Goal: Task Accomplishment & Management: Complete application form

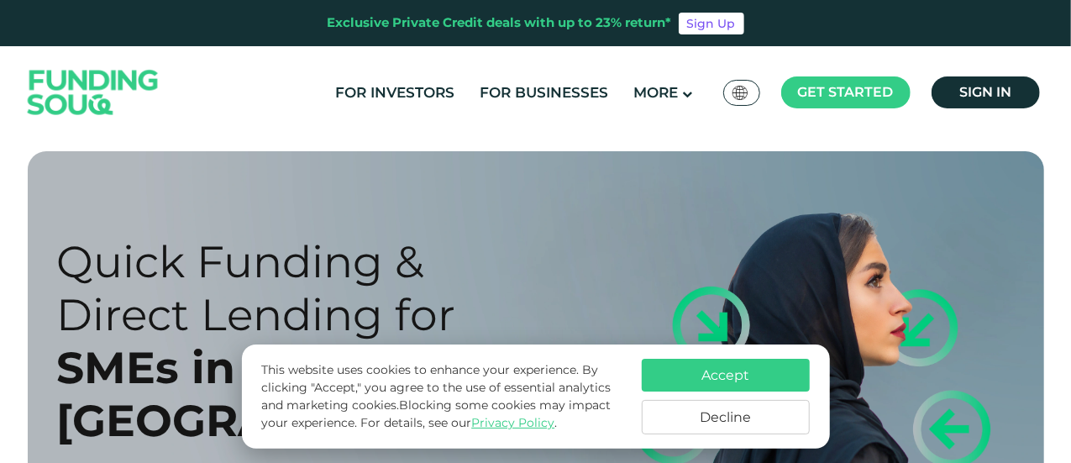
click at [730, 367] on button "Accept" at bounding box center [726, 375] width 168 height 33
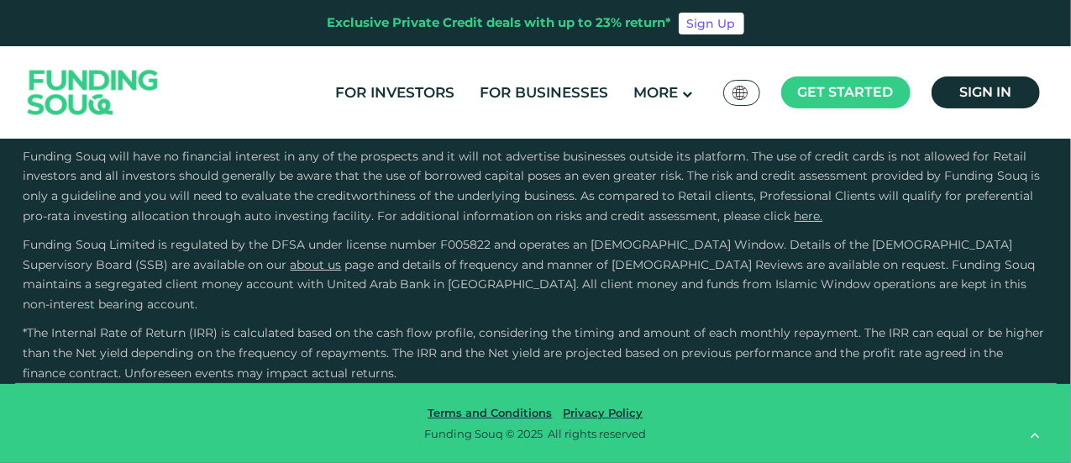
scroll to position [3191, 0]
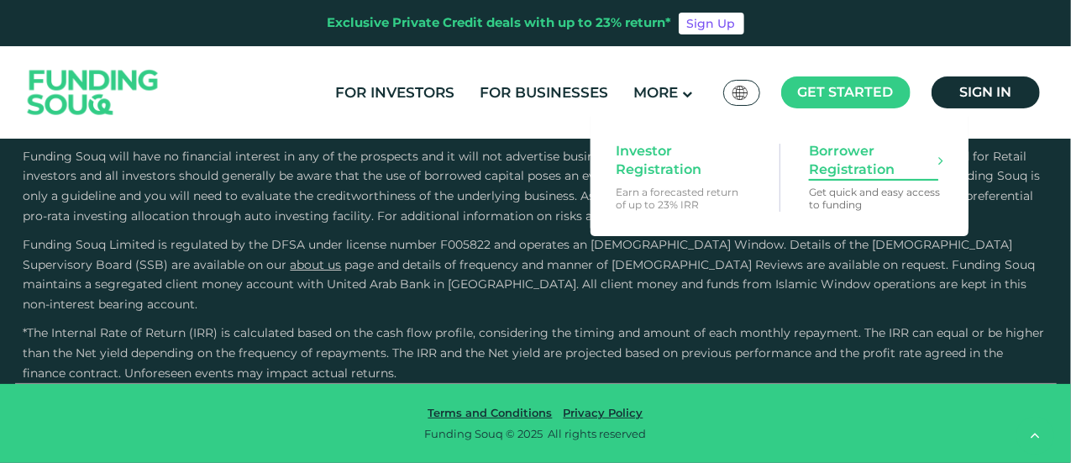
click at [851, 167] on span "Borrower Registration" at bounding box center [873, 160] width 129 height 37
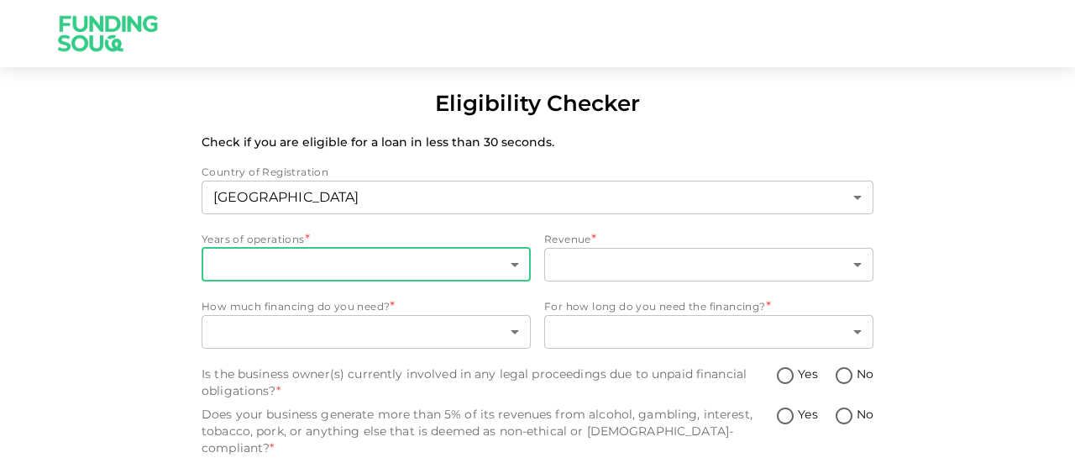
click at [392, 263] on body "Eligibility Checker Check if you are eligible for a loan in less than 30 second…" at bounding box center [537, 231] width 1075 height 463
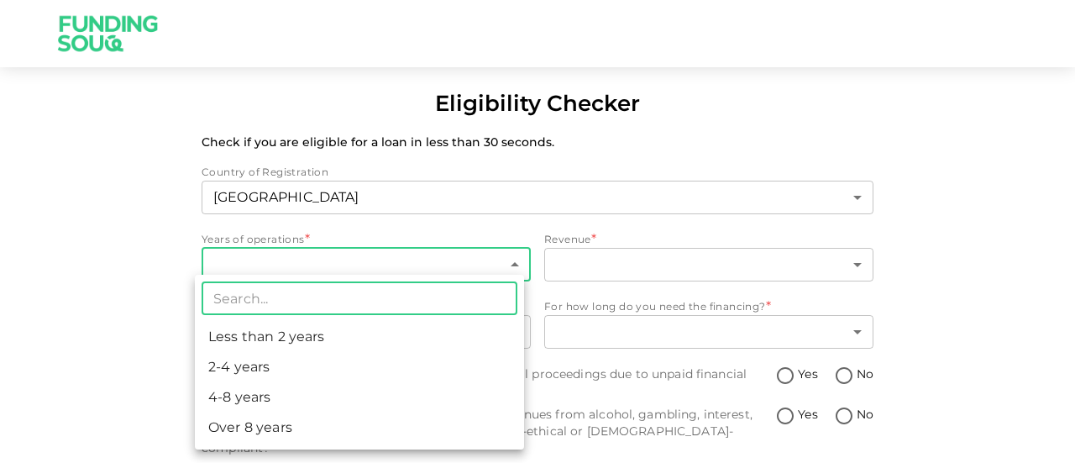
click at [313, 365] on li "2-4 years" at bounding box center [359, 367] width 329 height 30
type input "2"
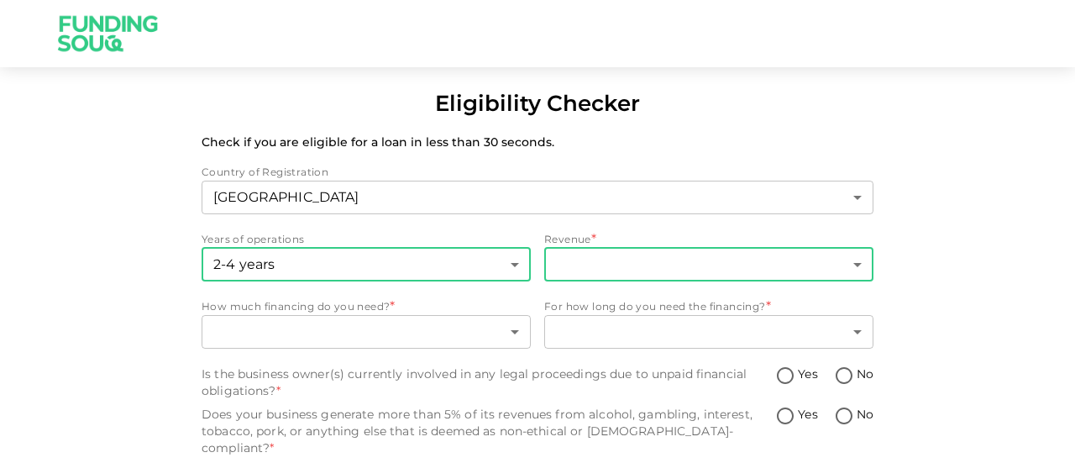
click at [724, 264] on body "Eligibility Checker Check if you are eligible for a loan in less than 30 second…" at bounding box center [537, 231] width 1075 height 463
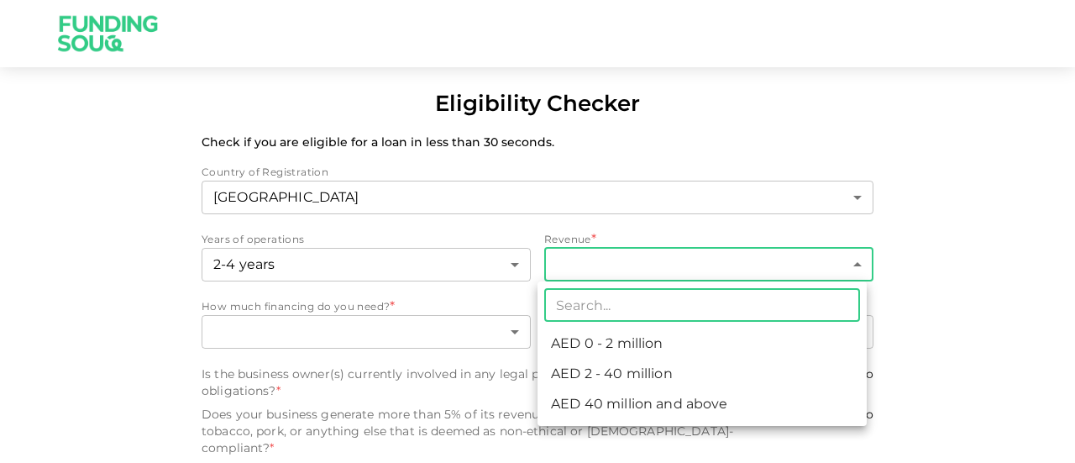
click at [674, 370] on li "AED 2 - 40 million" at bounding box center [701, 374] width 329 height 30
type input "2"
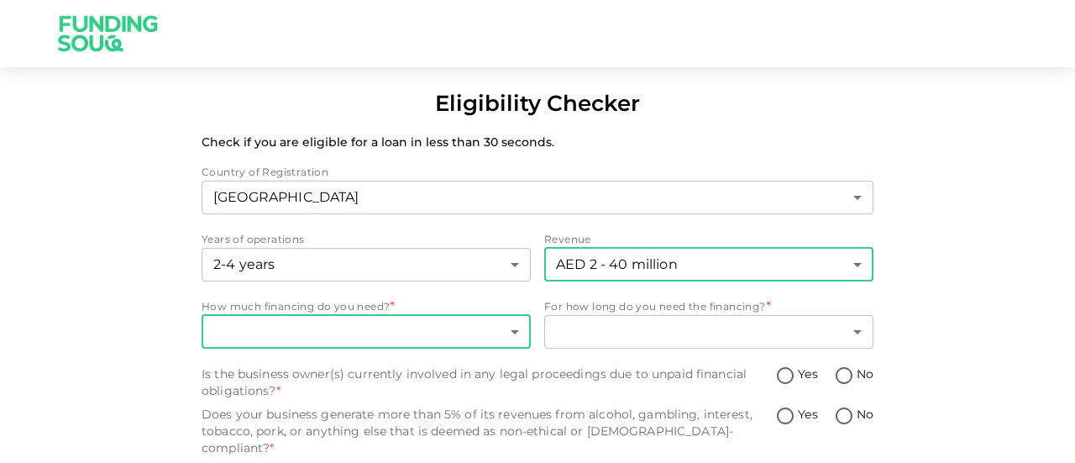
click at [348, 325] on body "Eligibility Checker Check if you are eligible for a loan in less than 30 second…" at bounding box center [537, 231] width 1075 height 463
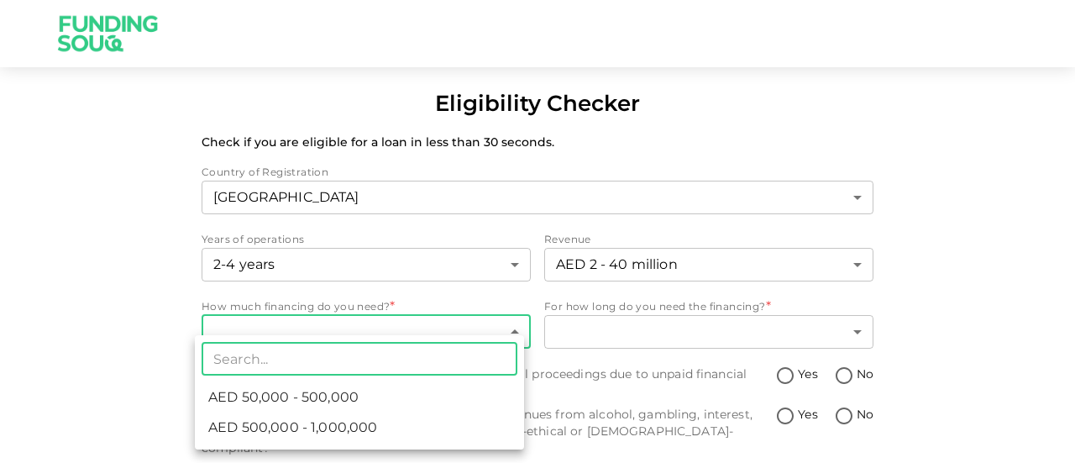
click at [353, 392] on span "AED 50,000 - 500,000" at bounding box center [283, 397] width 150 height 20
type input "1"
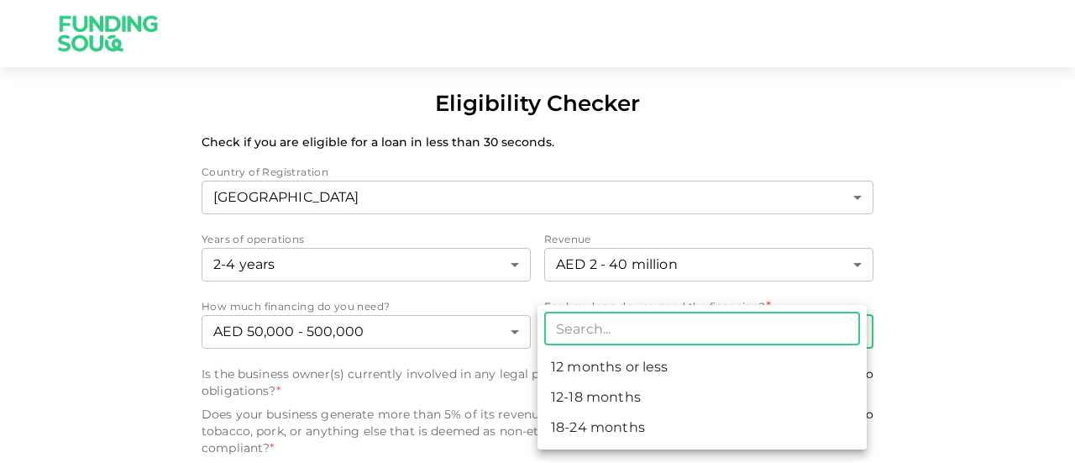
click at [707, 337] on body "Eligibility Checker Check if you are eligible for a loan in less than 30 second…" at bounding box center [537, 231] width 1075 height 463
click at [652, 397] on li "12-18 months" at bounding box center [701, 397] width 329 height 30
type input "2"
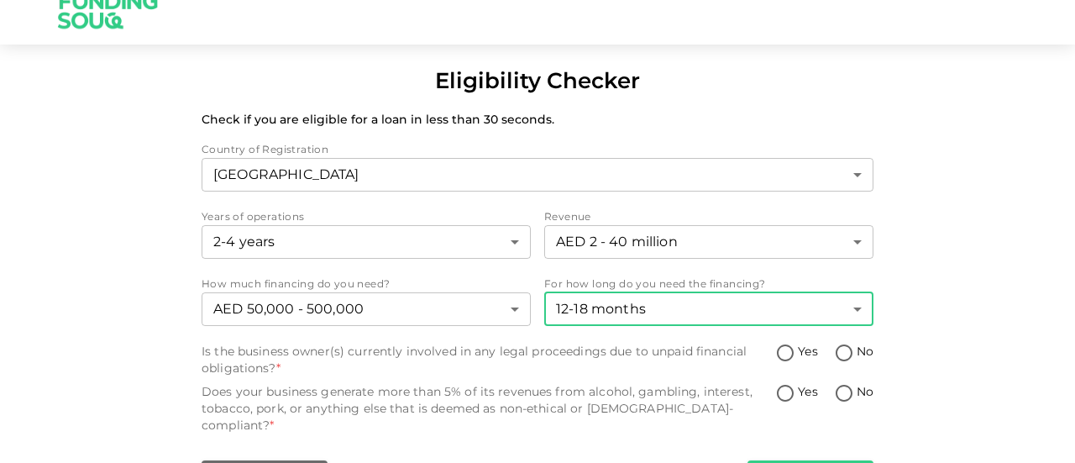
scroll to position [34, 0]
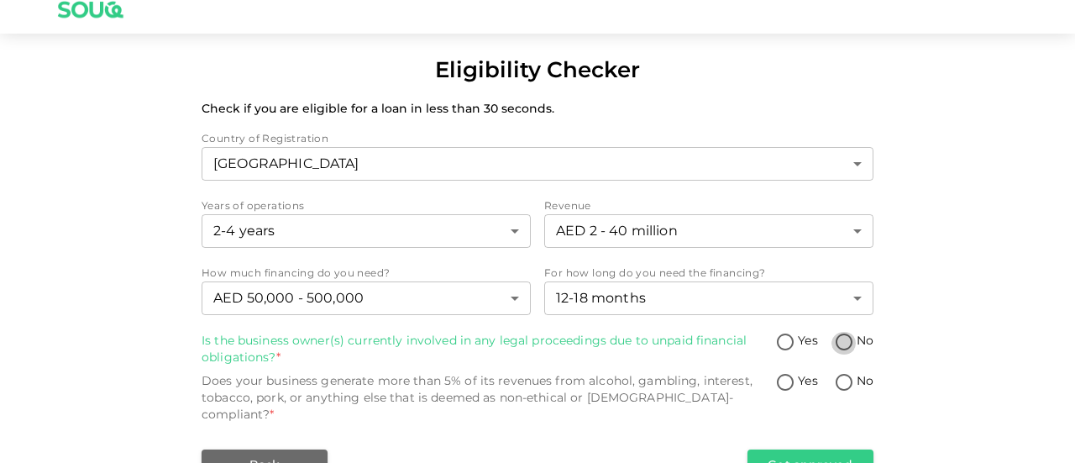
click at [836, 343] on input "No" at bounding box center [843, 343] width 25 height 23
radio input "true"
click at [836, 384] on input "No" at bounding box center [843, 383] width 25 height 23
radio input "true"
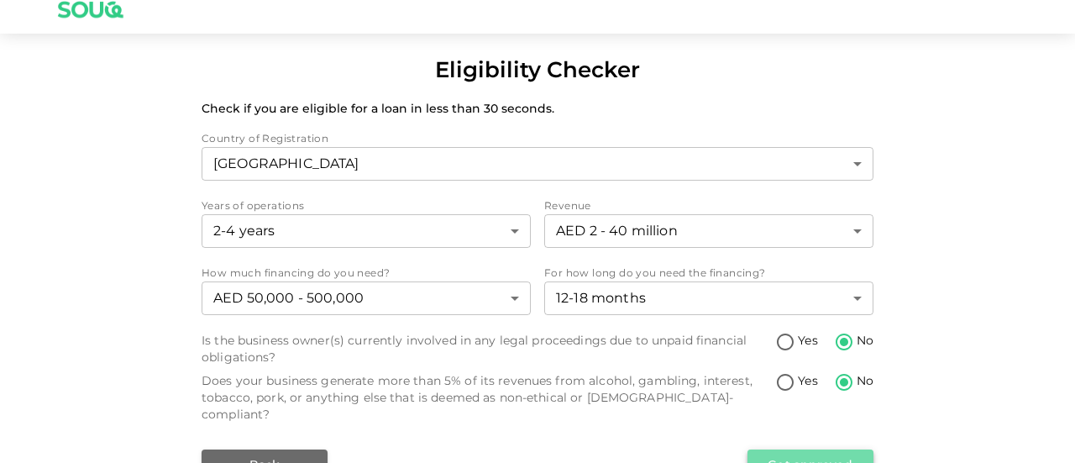
click at [835, 449] on button "Get approved" at bounding box center [810, 464] width 126 height 30
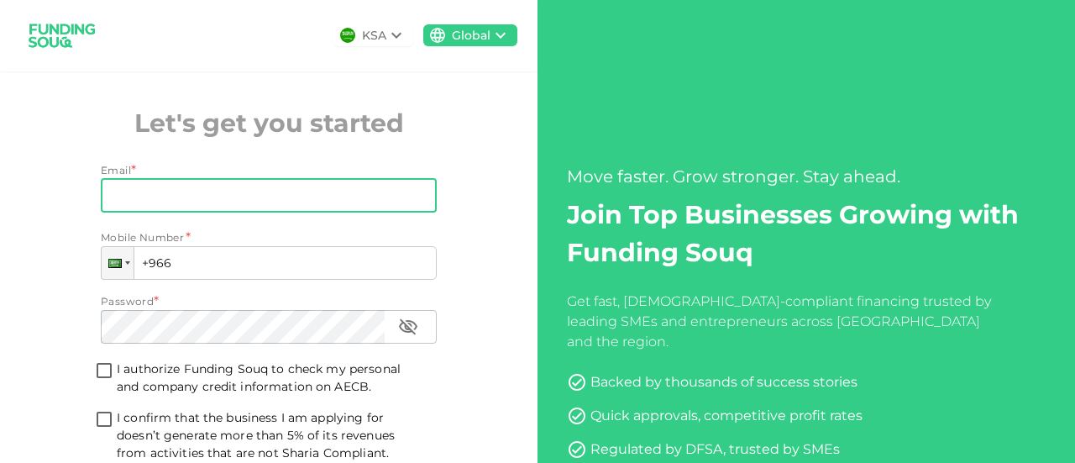
click at [227, 186] on input "Email" at bounding box center [259, 196] width 317 height 34
type input "anit.kurian@redhill.asia"
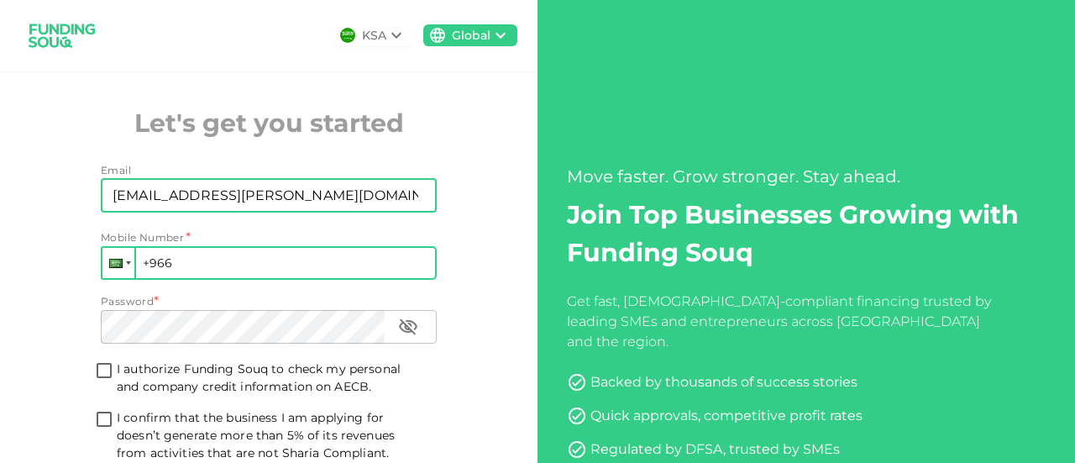
click at [124, 270] on div at bounding box center [118, 263] width 32 height 30
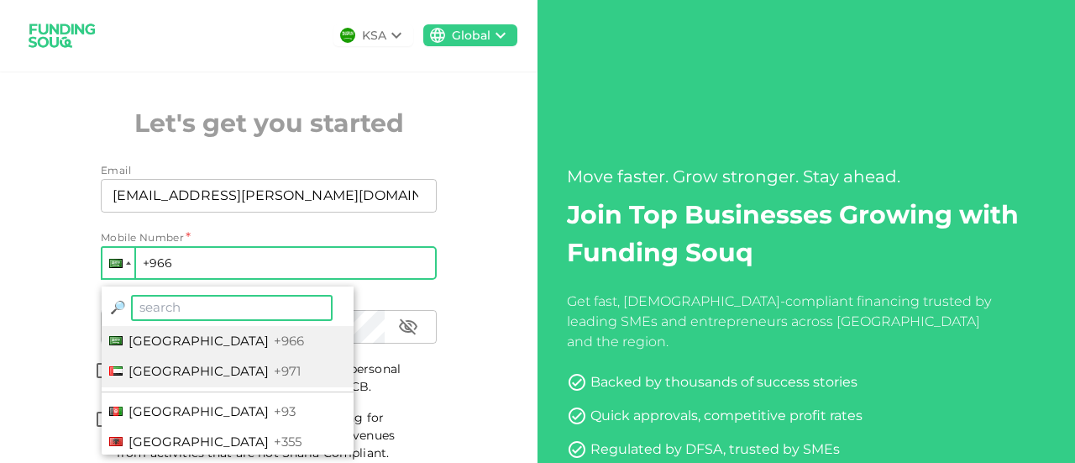
click at [167, 364] on span "United Arab Emirates" at bounding box center [198, 371] width 140 height 16
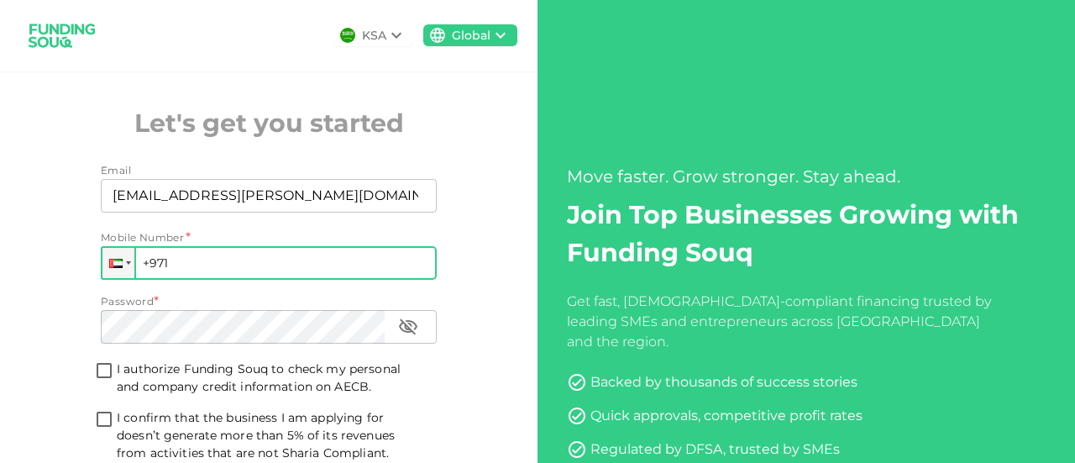
click at [274, 262] on input "+971" at bounding box center [269, 263] width 336 height 34
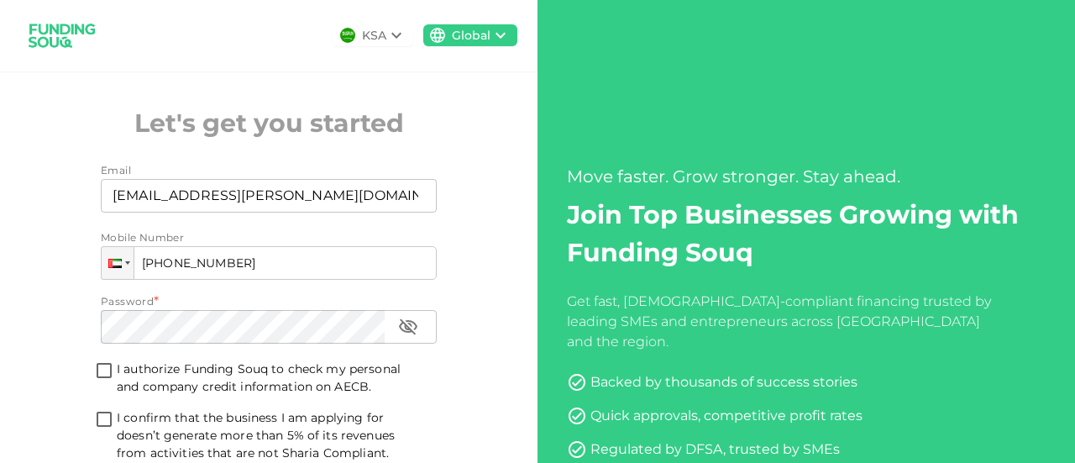
type input "+971 505 549 433"
click at [386, 32] on icon at bounding box center [396, 35] width 20 height 20
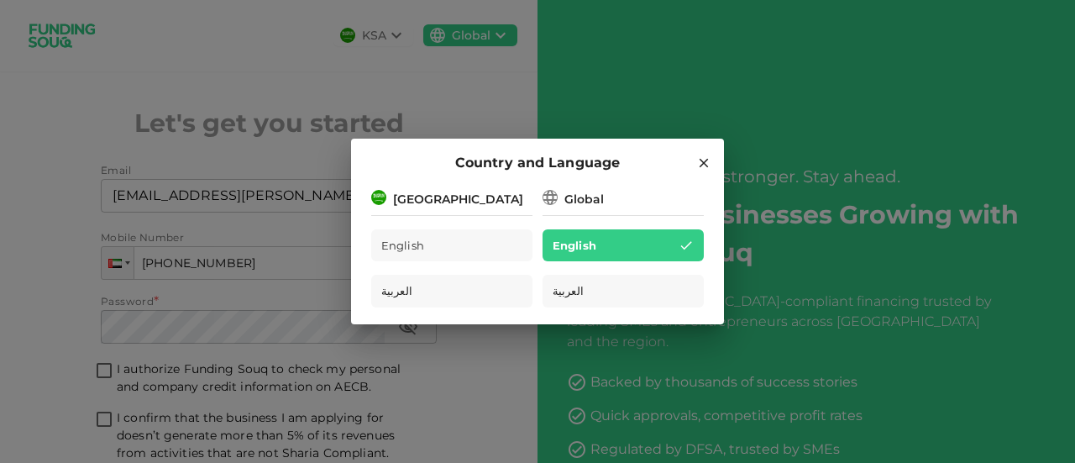
click at [712, 161] on h2 "Country and Language" at bounding box center [537, 163] width 373 height 49
click at [706, 165] on icon at bounding box center [703, 162] width 15 height 15
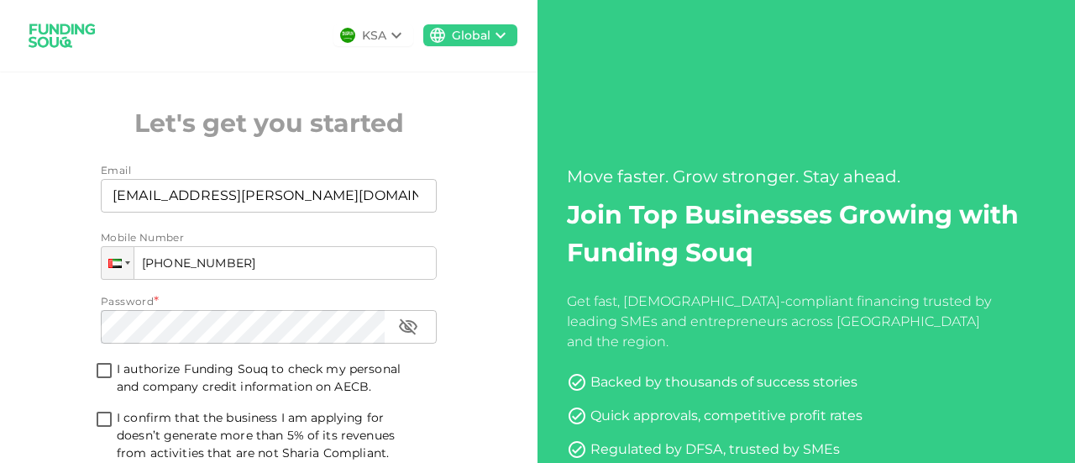
scroll to position [166, 0]
